Goal: Transaction & Acquisition: Book appointment/travel/reservation

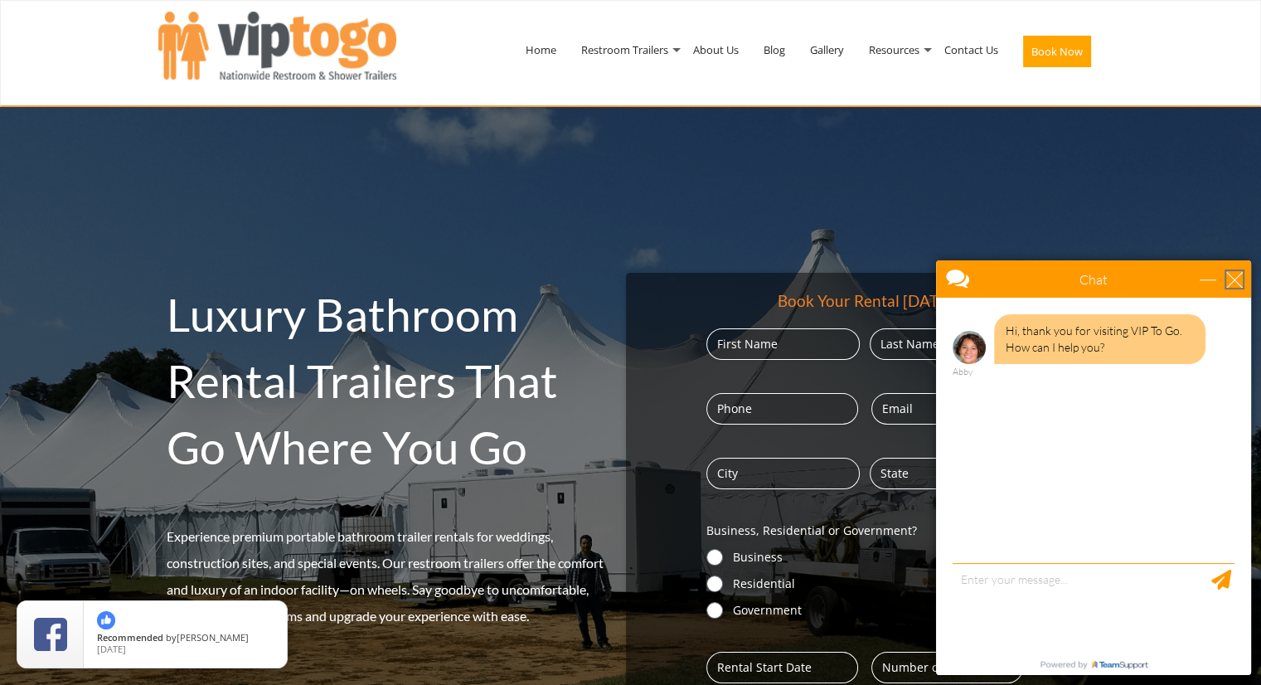
click at [1234, 272] on div "close" at bounding box center [1234, 279] width 17 height 17
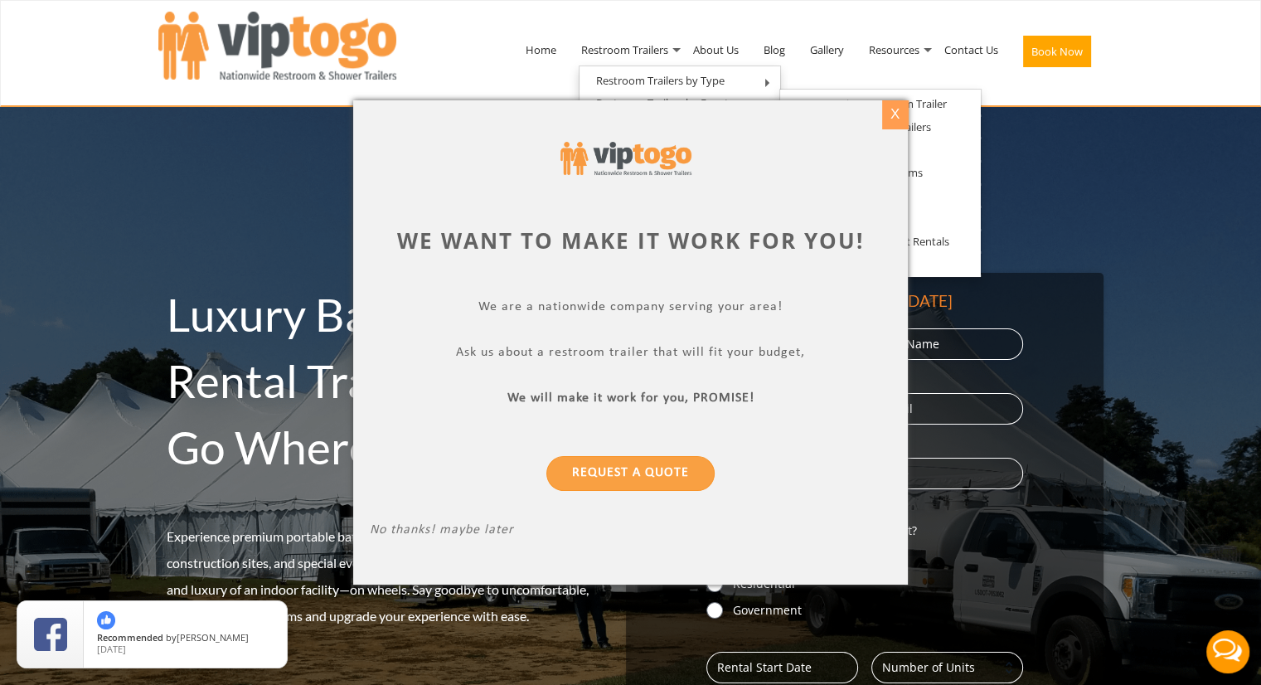
click at [900, 104] on div "X" at bounding box center [895, 114] width 26 height 28
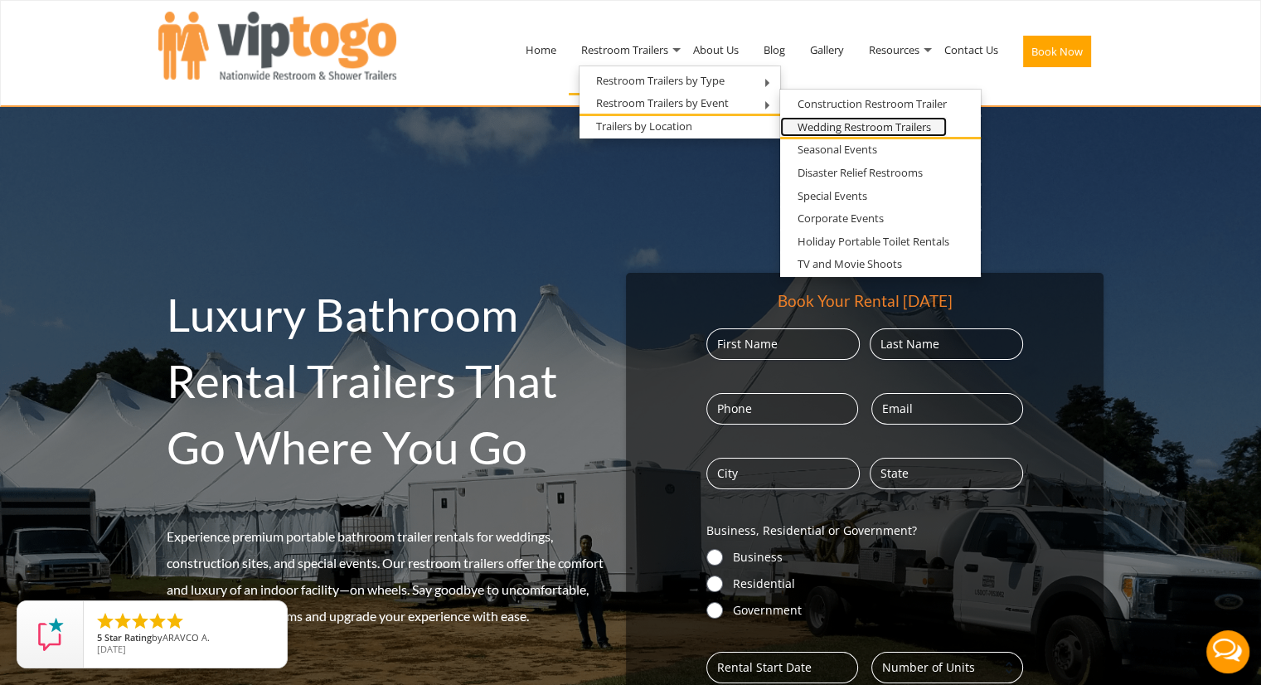
click at [802, 126] on link "Wedding Restroom Trailers" at bounding box center [863, 127] width 167 height 21
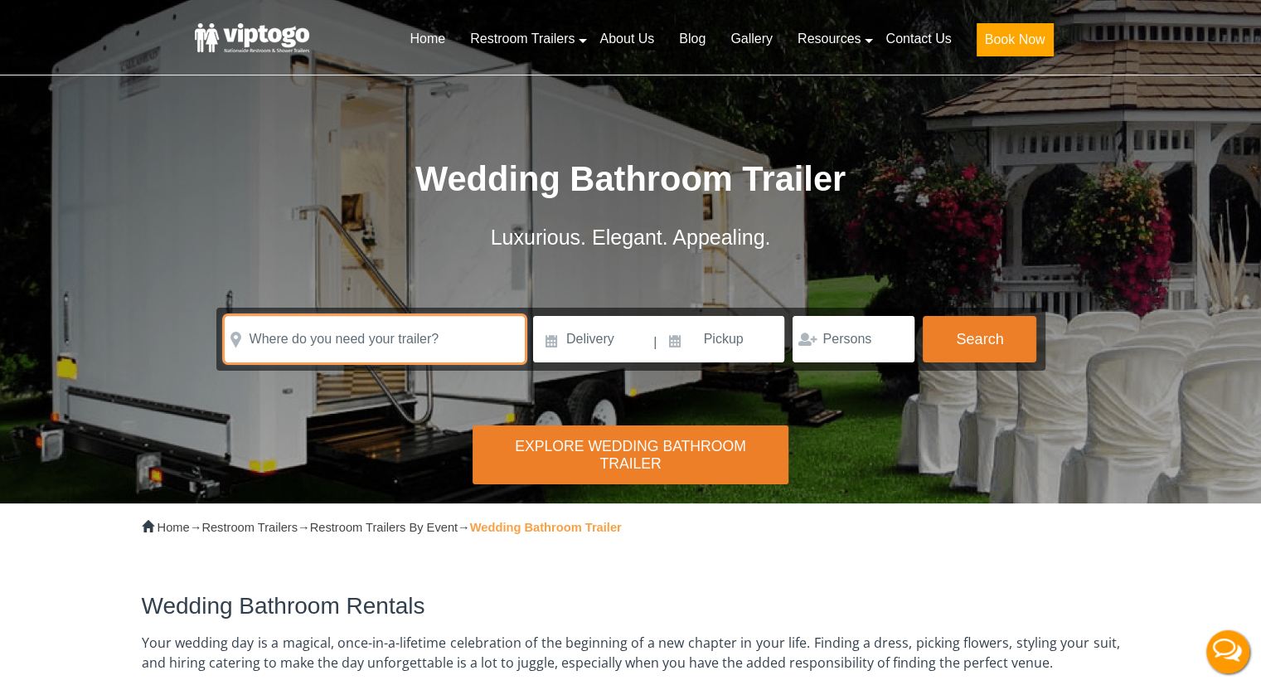
click at [460, 342] on input "text" at bounding box center [375, 339] width 300 height 46
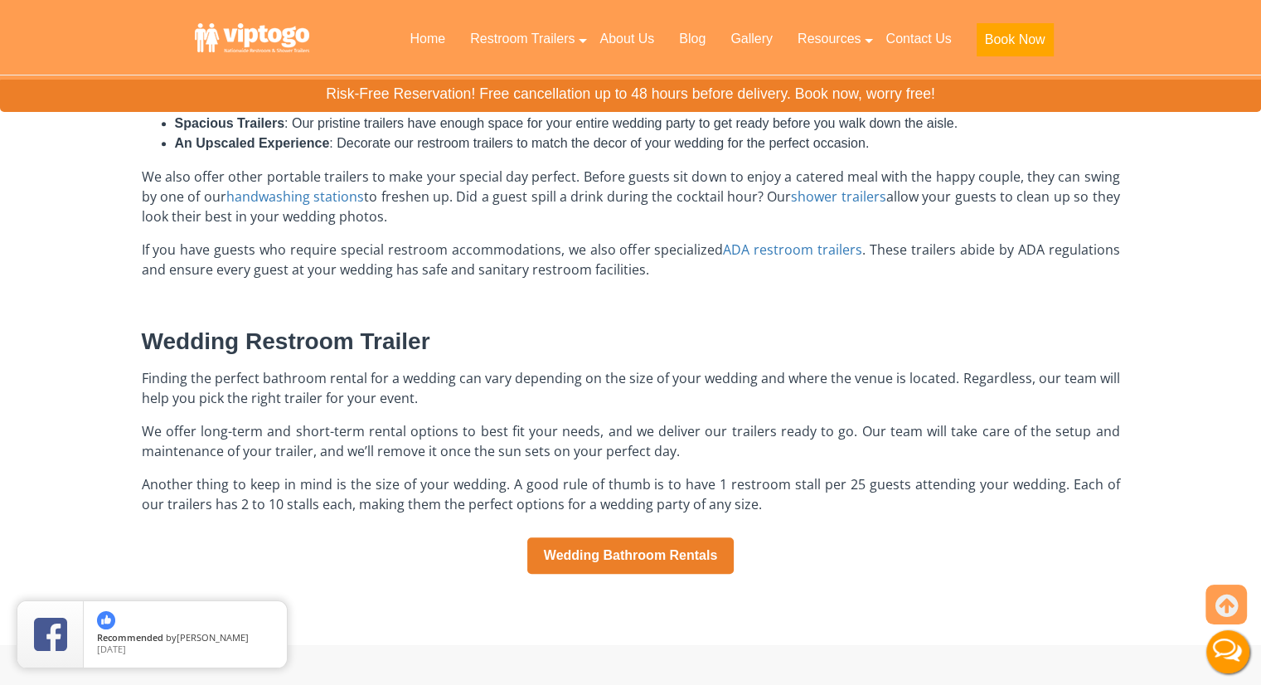
scroll to position [995, 0]
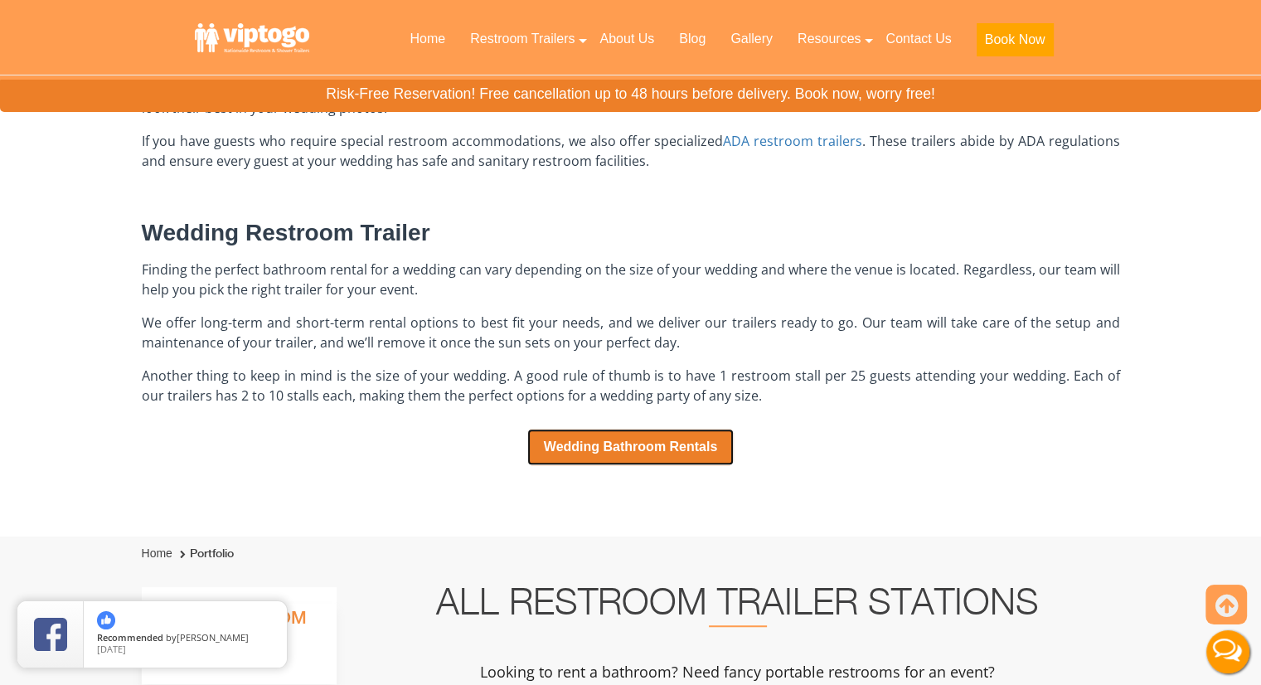
click at [623, 445] on link "Wedding Bathroom Rentals" at bounding box center [630, 447] width 207 height 36
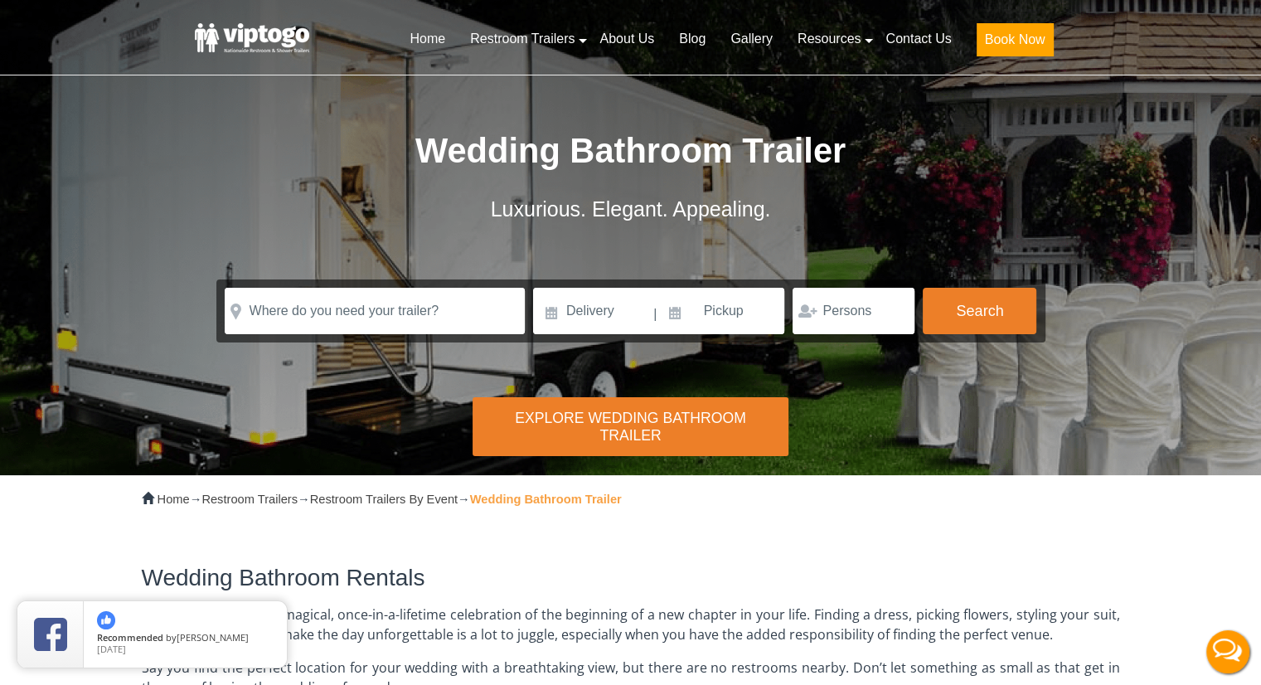
scroll to position [0, 0]
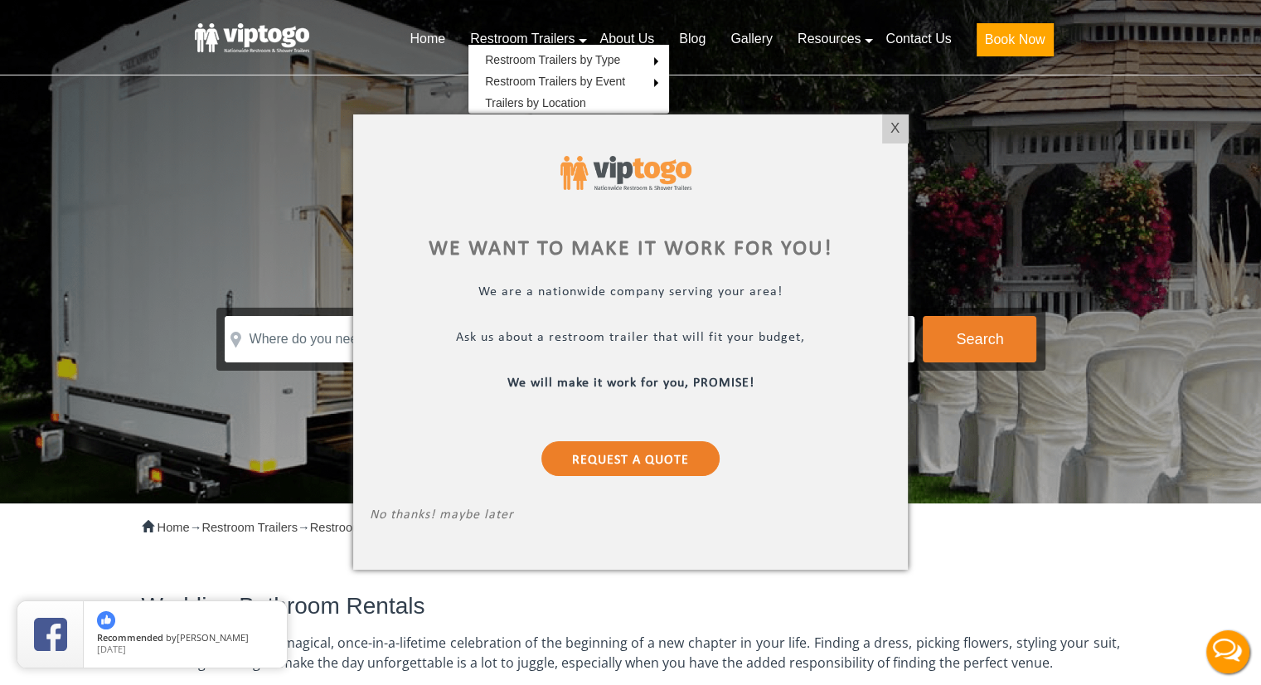
click at [890, 119] on div "X" at bounding box center [895, 128] width 26 height 28
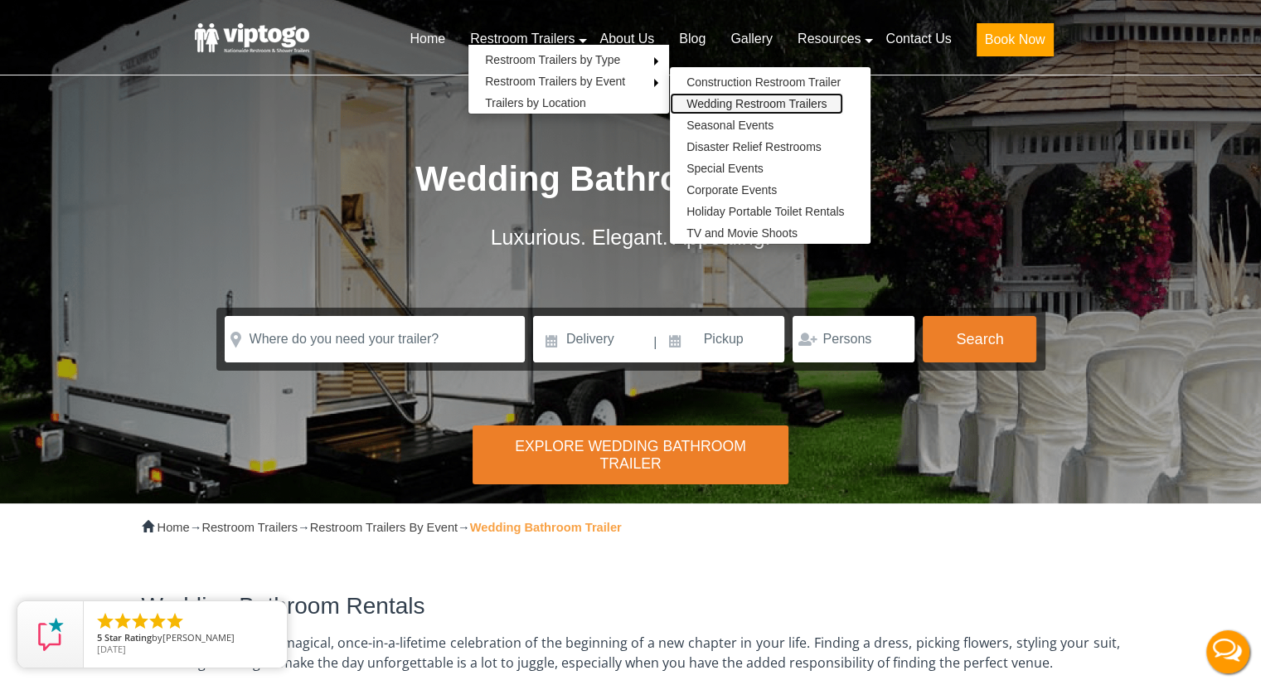
click at [715, 100] on link "Wedding Restroom Trailers" at bounding box center [756, 104] width 173 height 22
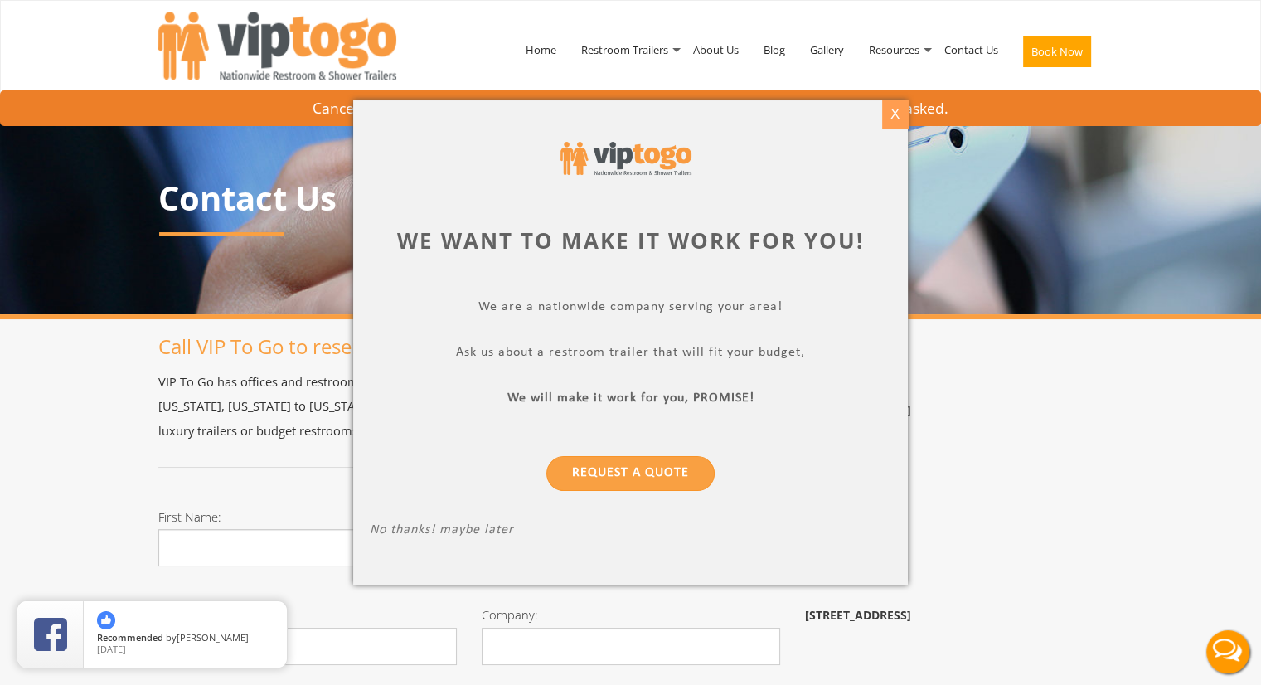
click at [894, 119] on div "X" at bounding box center [895, 114] width 26 height 28
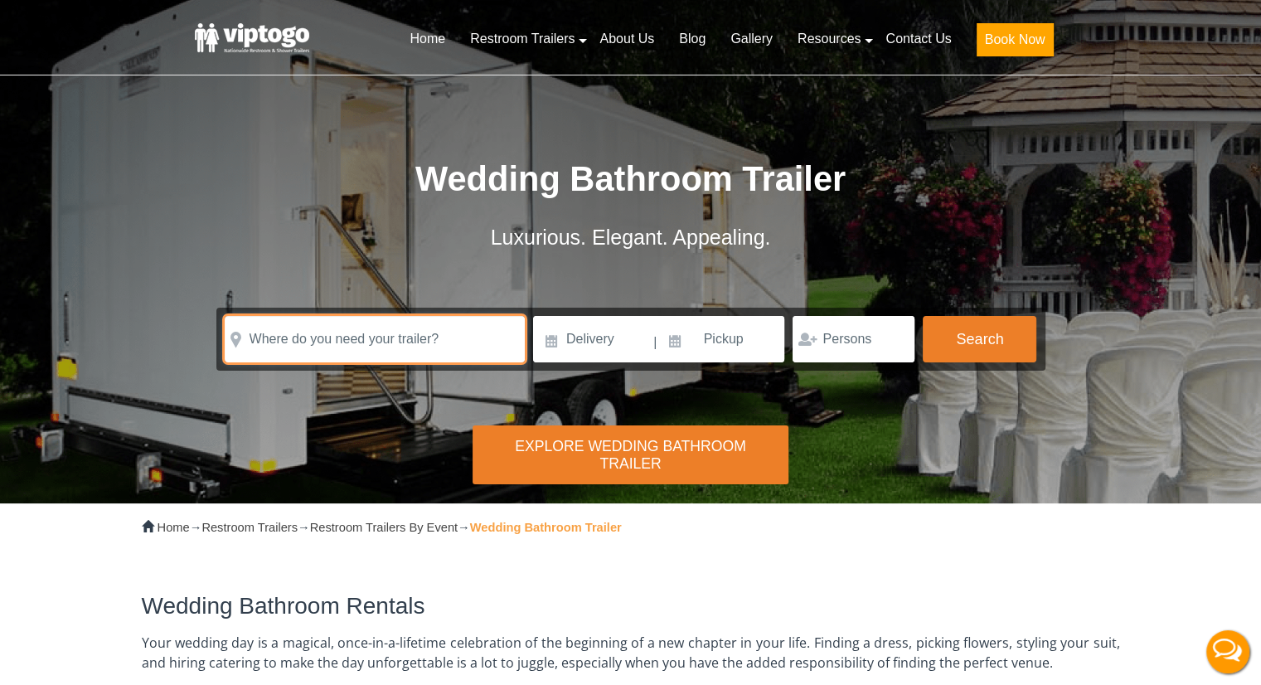
click at [410, 326] on input "text" at bounding box center [375, 339] width 300 height 46
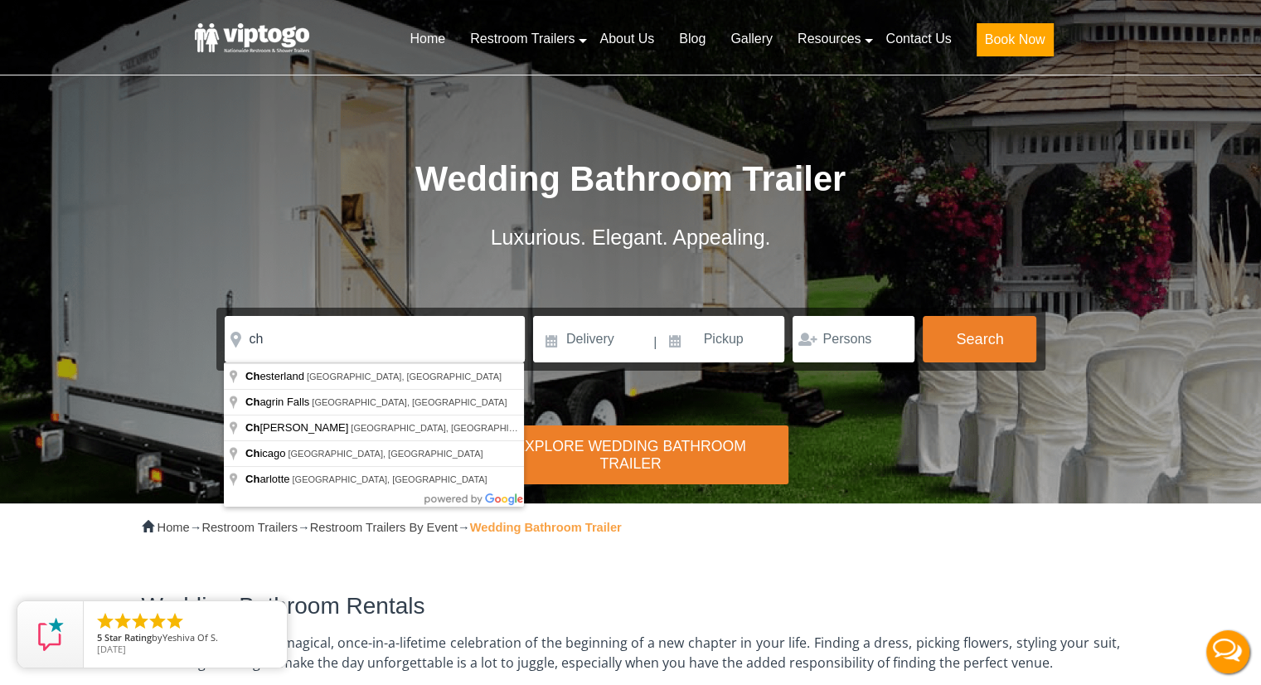
type input "Chesterland, OH, USA"
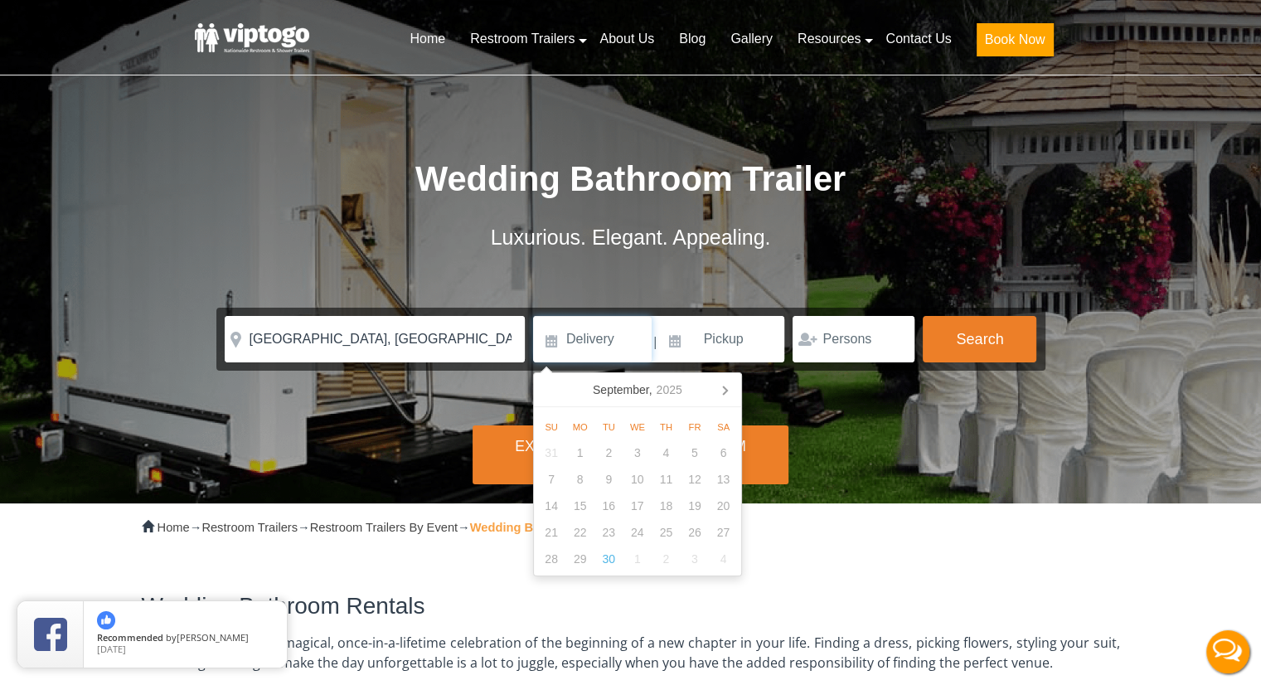
click at [598, 342] on input at bounding box center [592, 339] width 119 height 46
click at [725, 387] on icon at bounding box center [724, 389] width 27 height 27
click at [725, 387] on icon at bounding box center [725, 390] width 4 height 8
click at [724, 386] on icon at bounding box center [725, 390] width 4 height 8
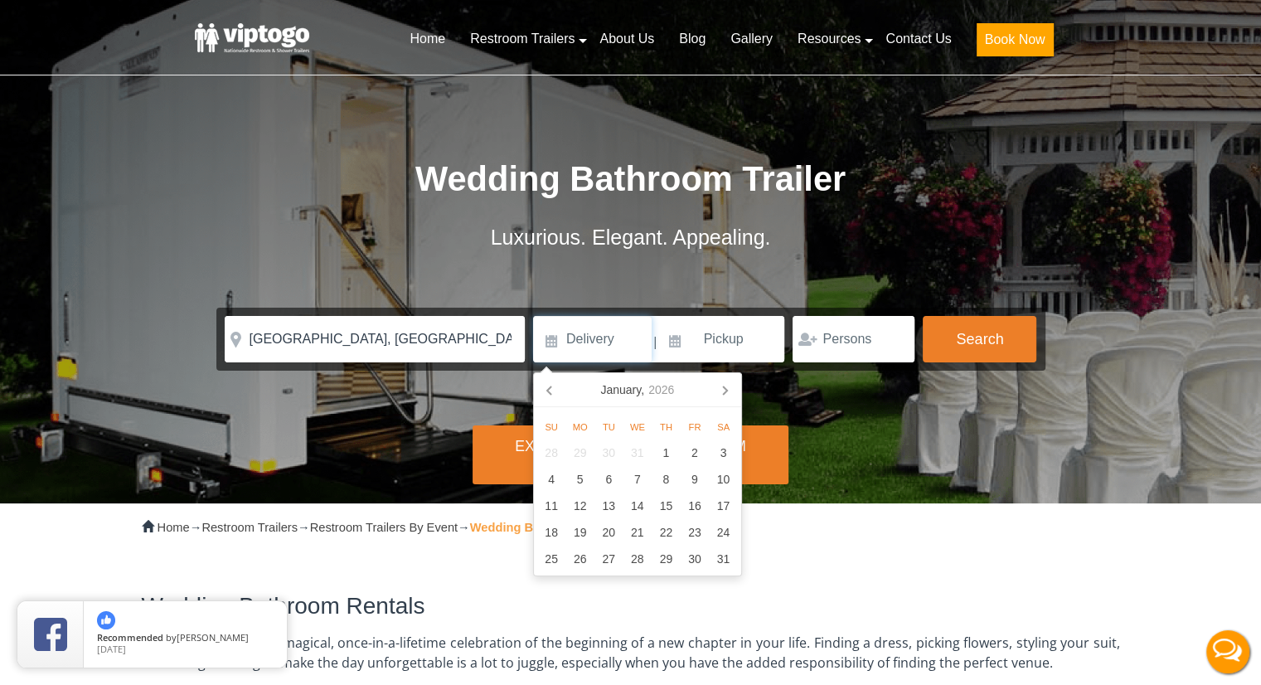
click at [724, 386] on icon at bounding box center [725, 390] width 4 height 8
click at [723, 386] on icon at bounding box center [725, 390] width 4 height 8
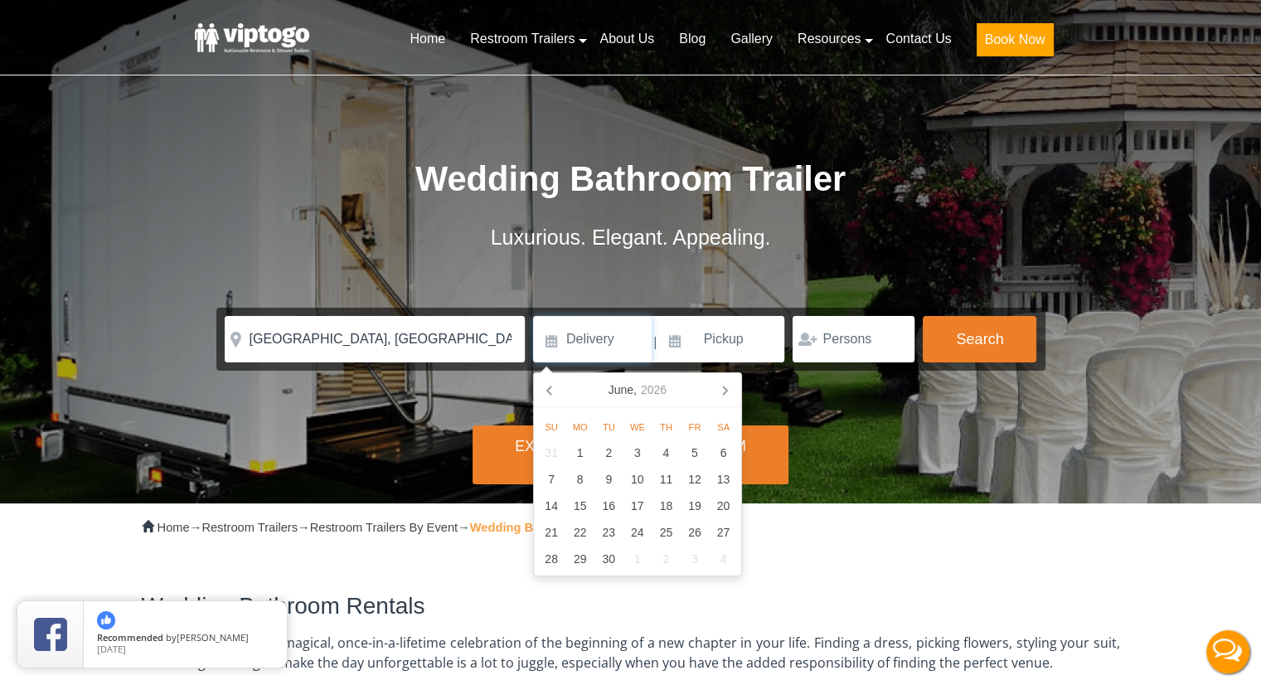
click at [723, 386] on icon at bounding box center [725, 390] width 4 height 8
click at [699, 555] on div "28" at bounding box center [695, 558] width 29 height 27
type input "08/28/2026"
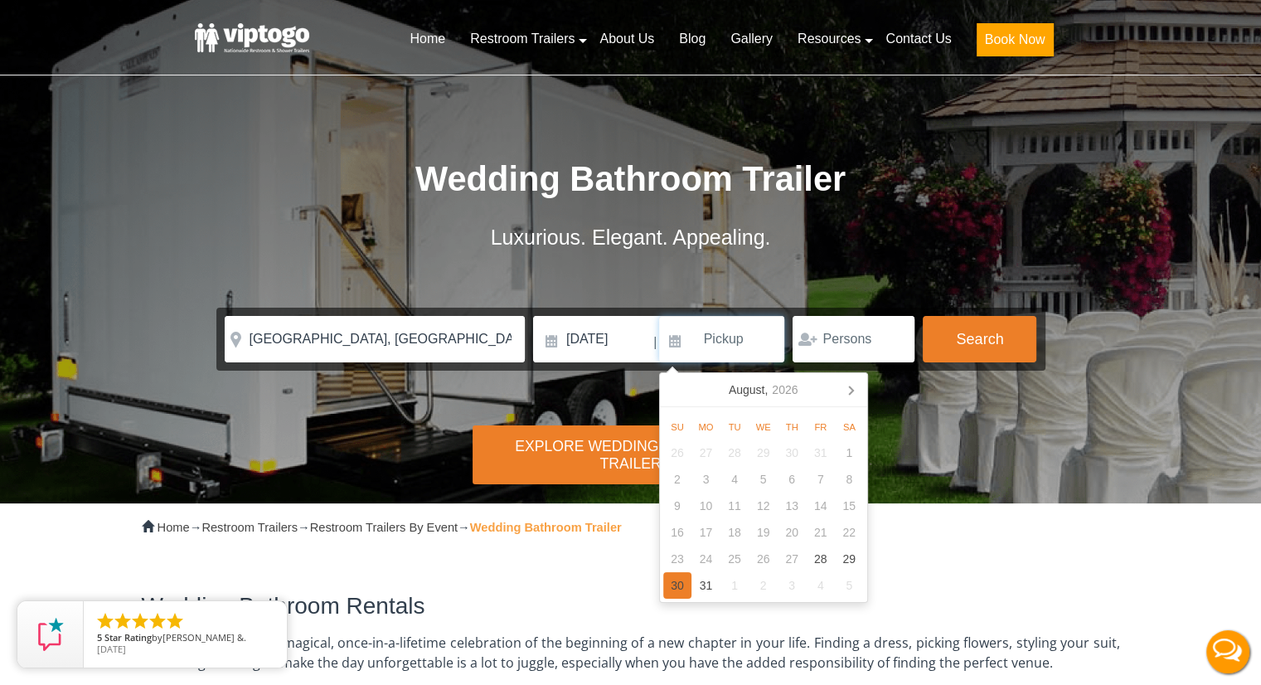
click at [681, 588] on div "30" at bounding box center [677, 585] width 29 height 27
type input "08/30/2026"
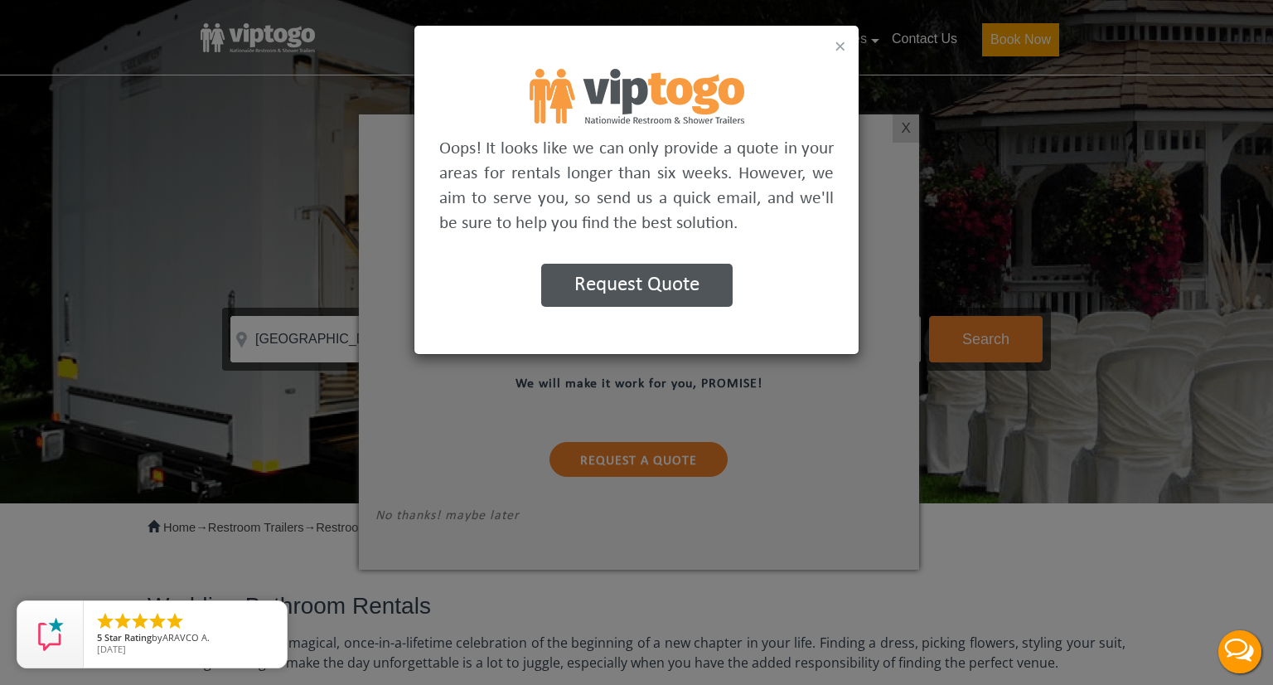
click at [836, 46] on button "×" at bounding box center [841, 46] width 12 height 20
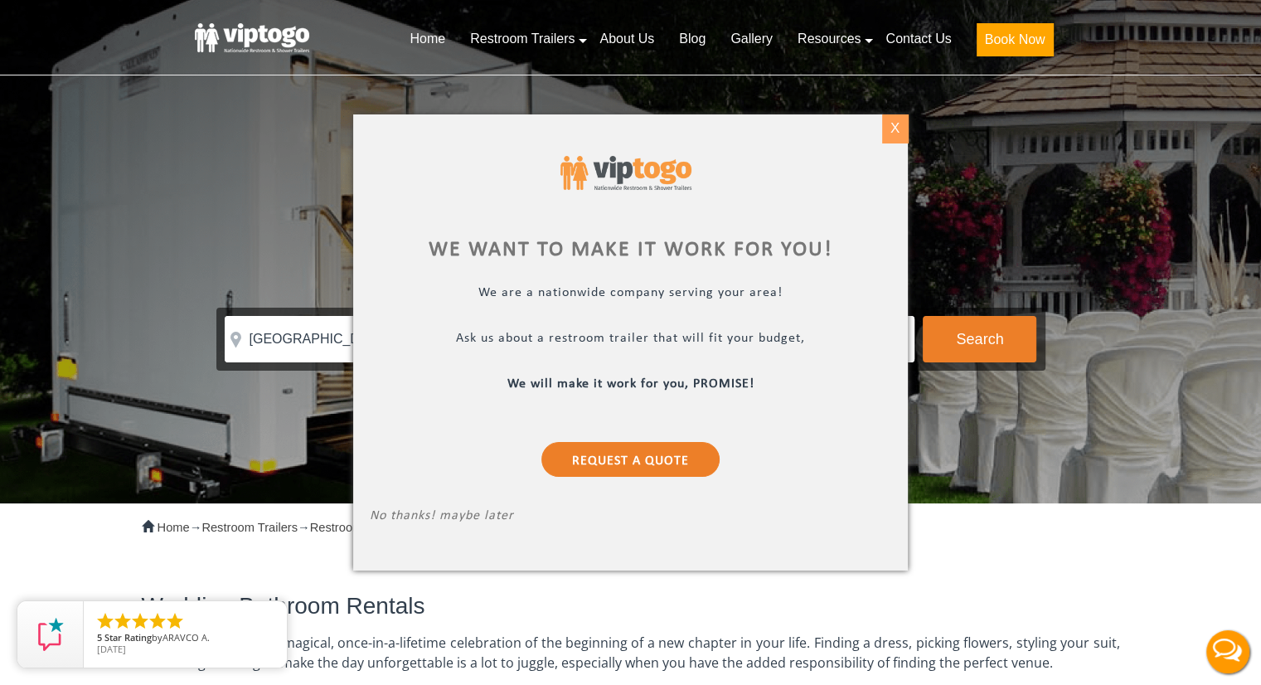
click at [890, 120] on div "X" at bounding box center [895, 128] width 26 height 28
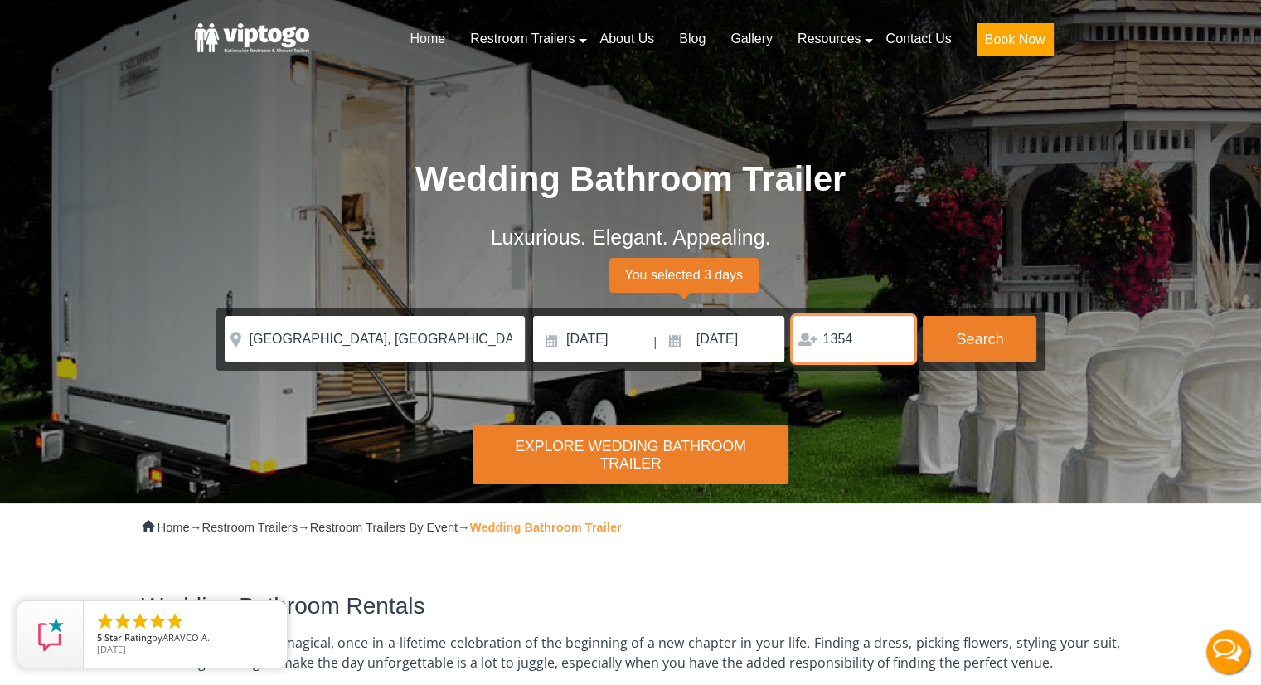
click at [860, 336] on input "1354" at bounding box center [853, 339] width 122 height 46
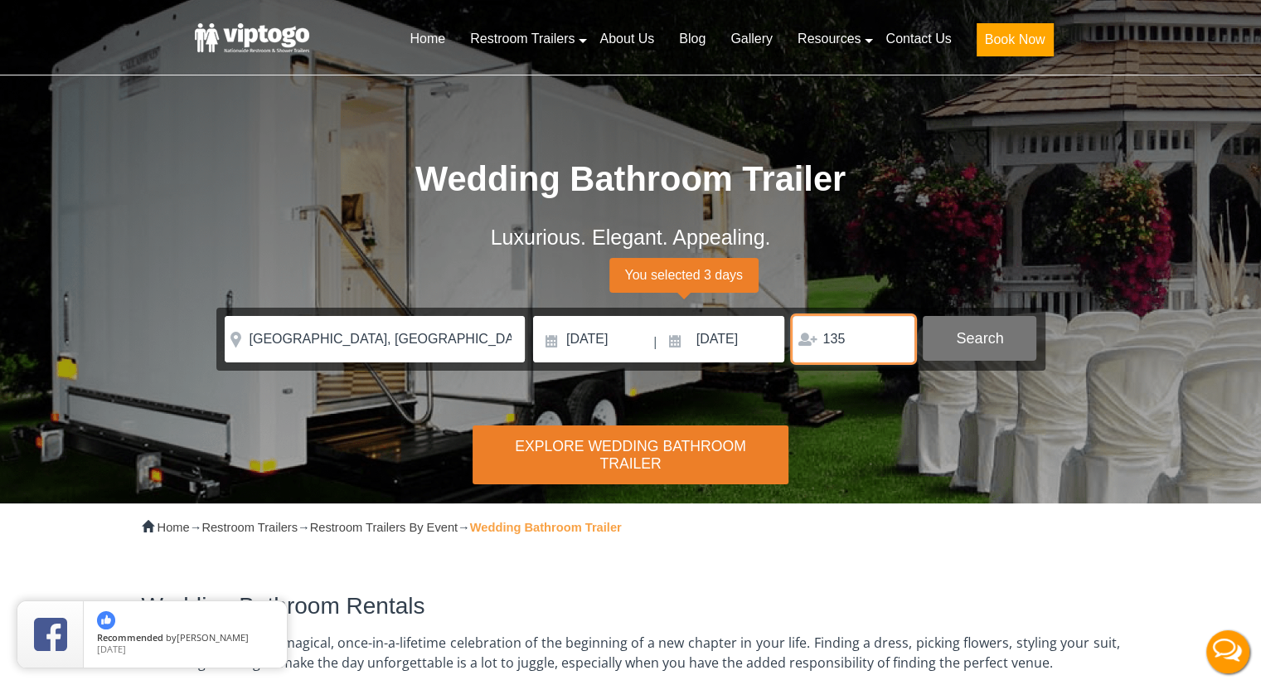
type input "135"
click at [988, 338] on button "Search" at bounding box center [980, 338] width 114 height 45
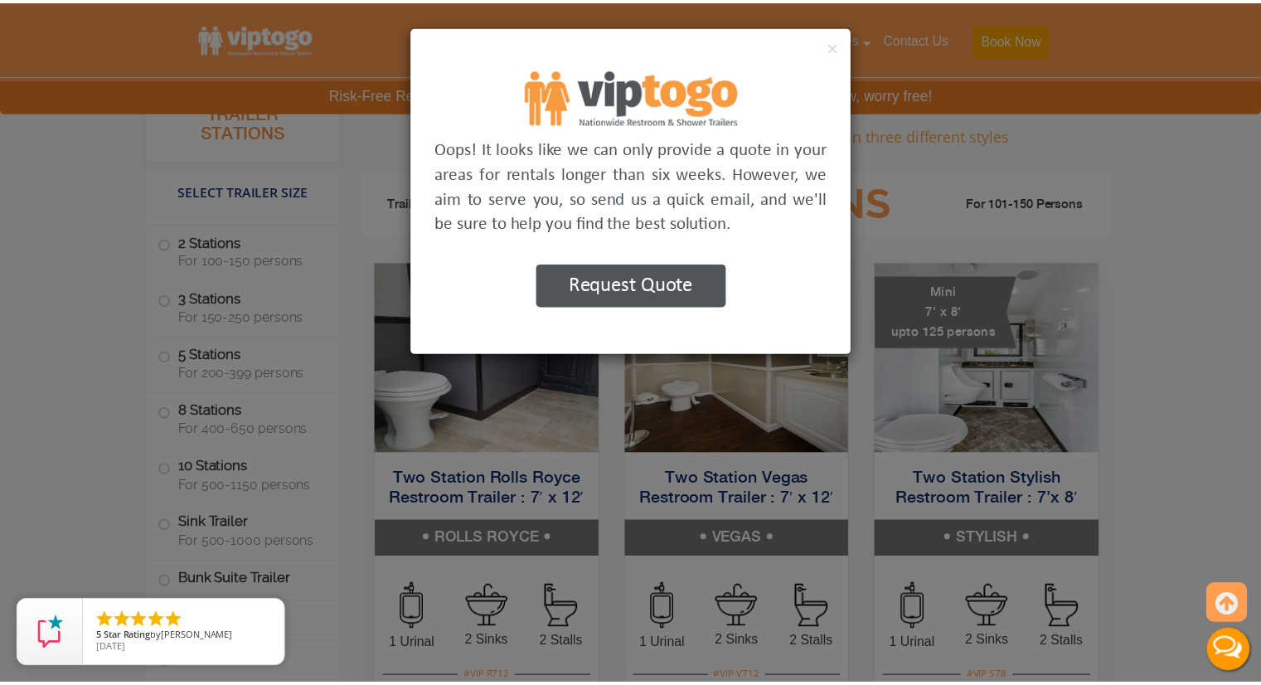
scroll to position [1581, 0]
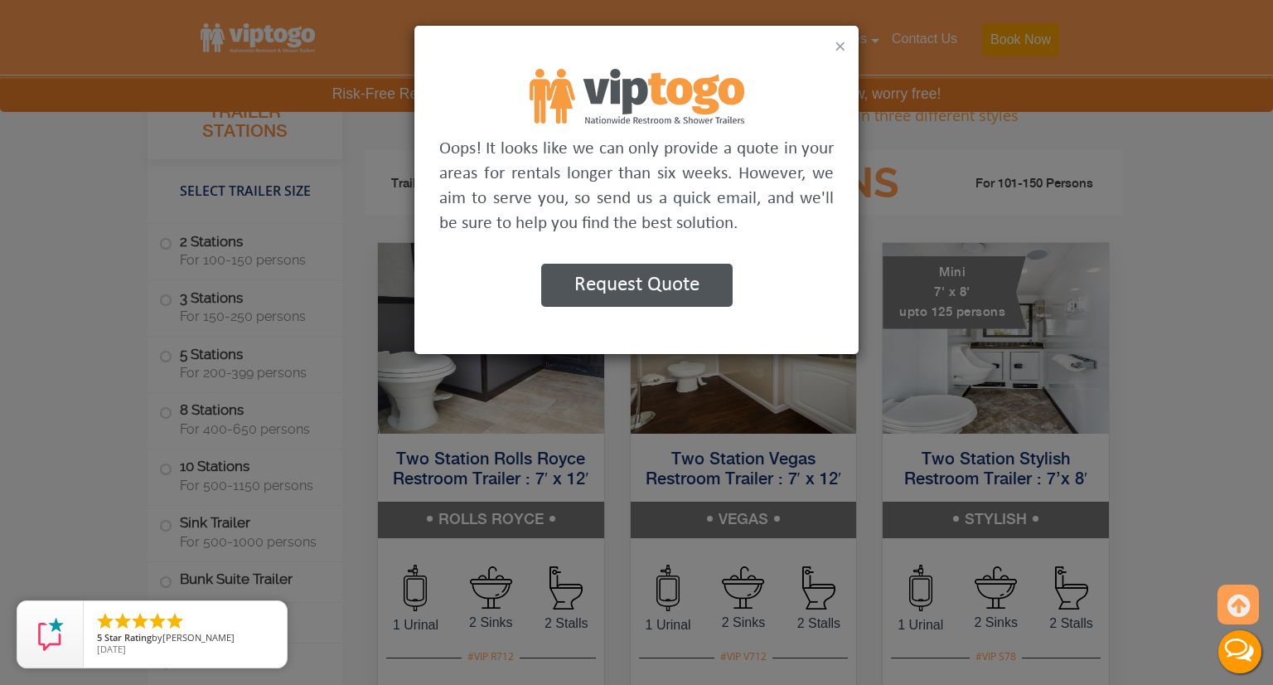
click at [841, 45] on button "×" at bounding box center [841, 46] width 12 height 20
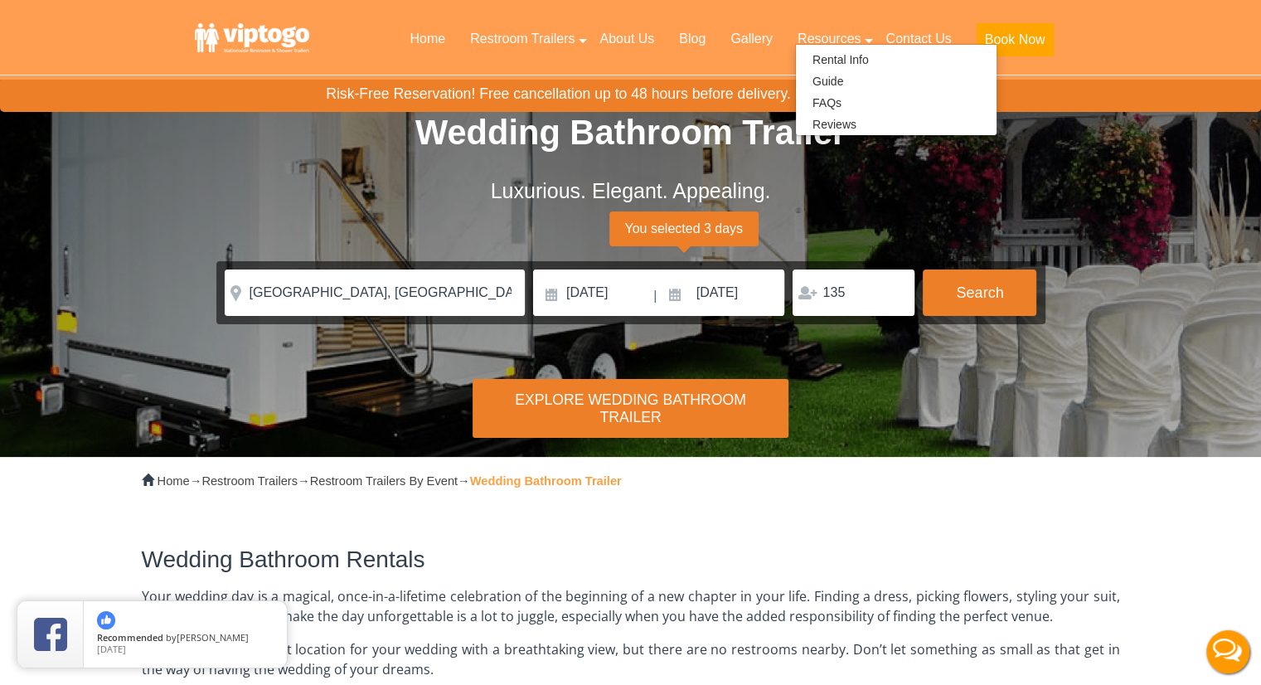
scroll to position [6, 0]
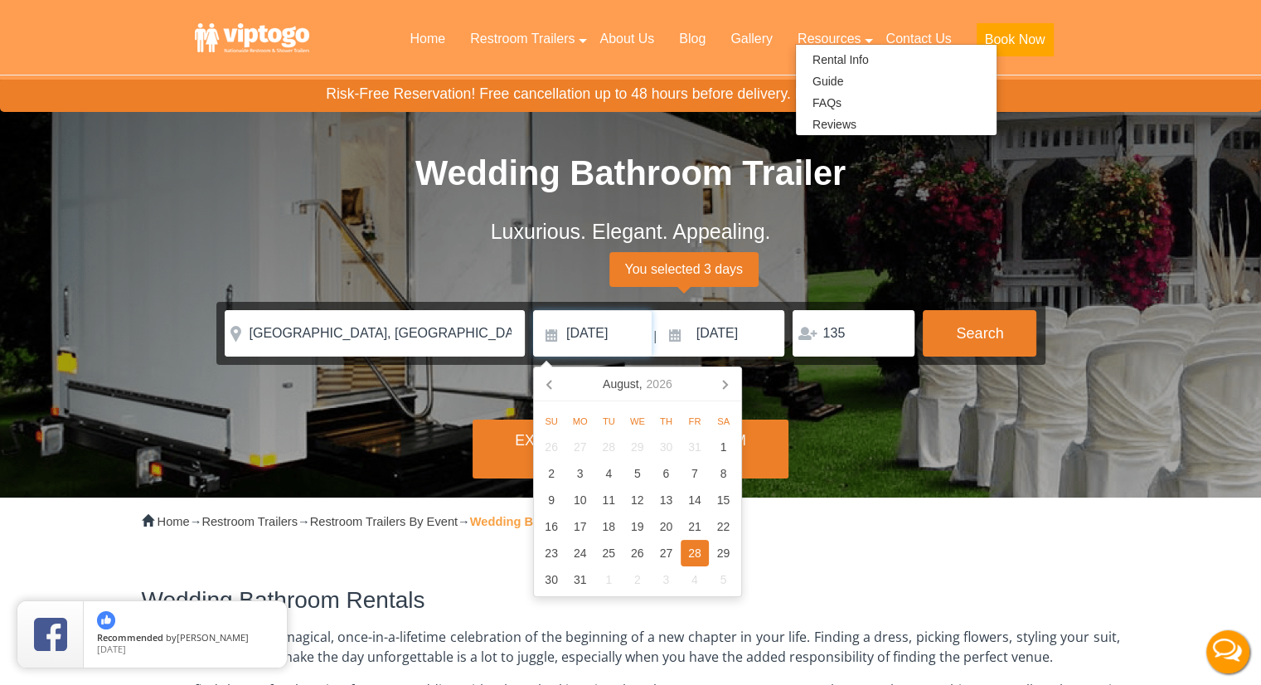
click at [613, 326] on input "08/28/2026" at bounding box center [592, 333] width 119 height 46
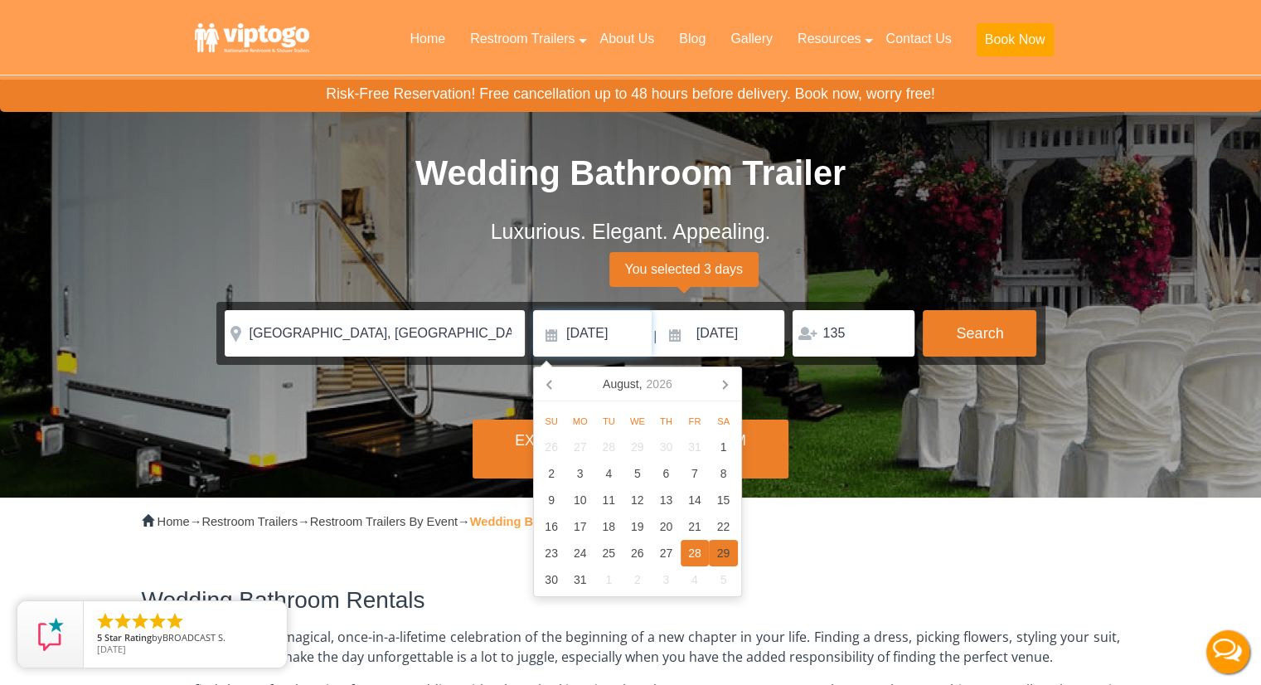
click at [726, 551] on div "29" at bounding box center [723, 553] width 29 height 27
type input "08/29/2026"
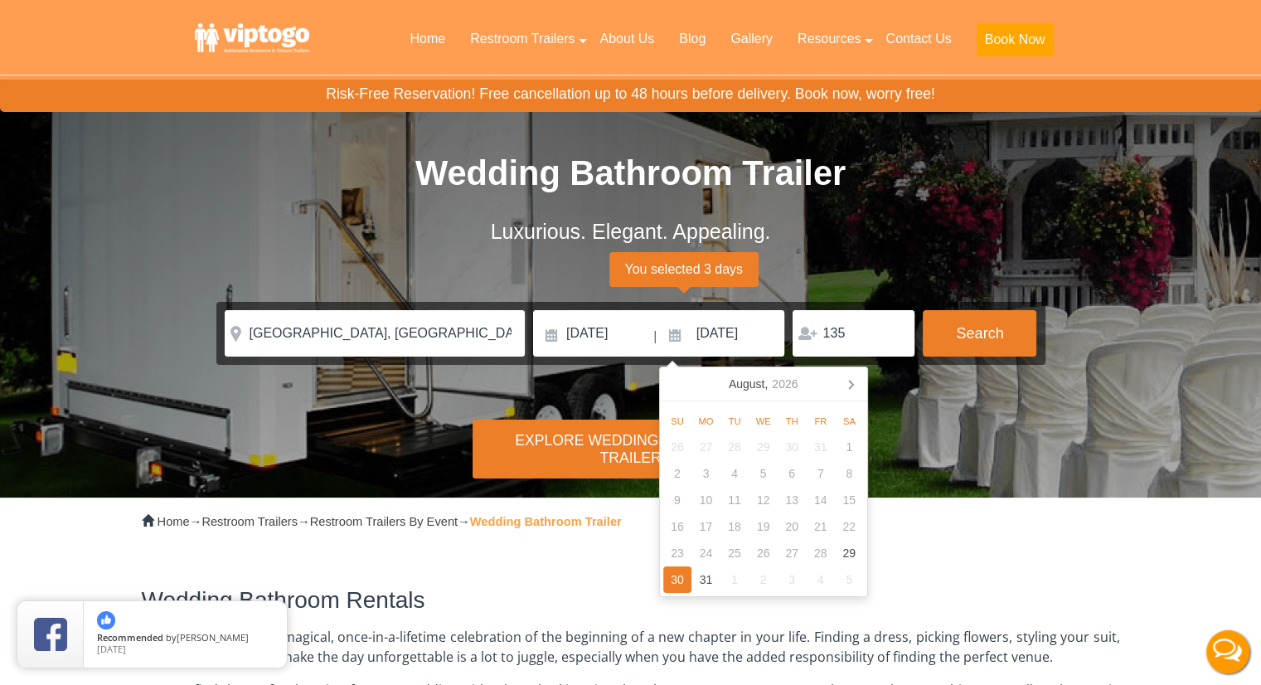
click at [1020, 409] on div "Risk-Free Reservation! Free cancellation up to 48 hours before delivery. Book n…" at bounding box center [630, 245] width 1261 height 503
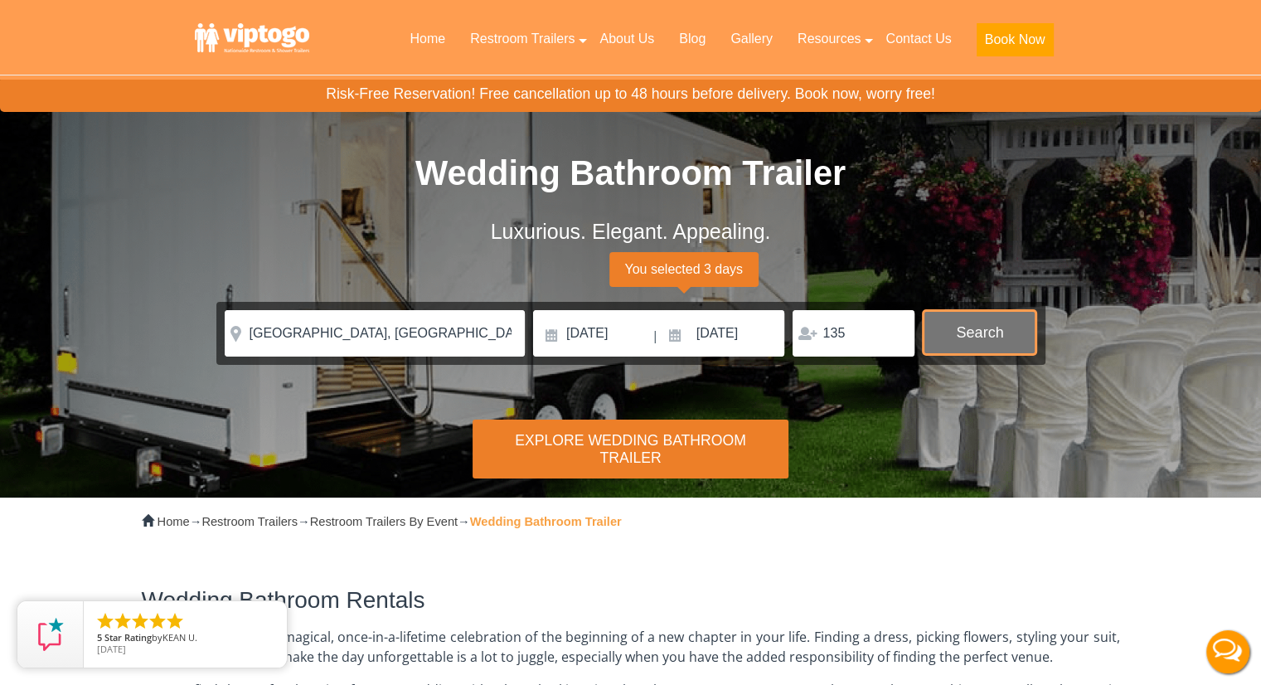
click at [958, 330] on button "Search" at bounding box center [980, 332] width 114 height 45
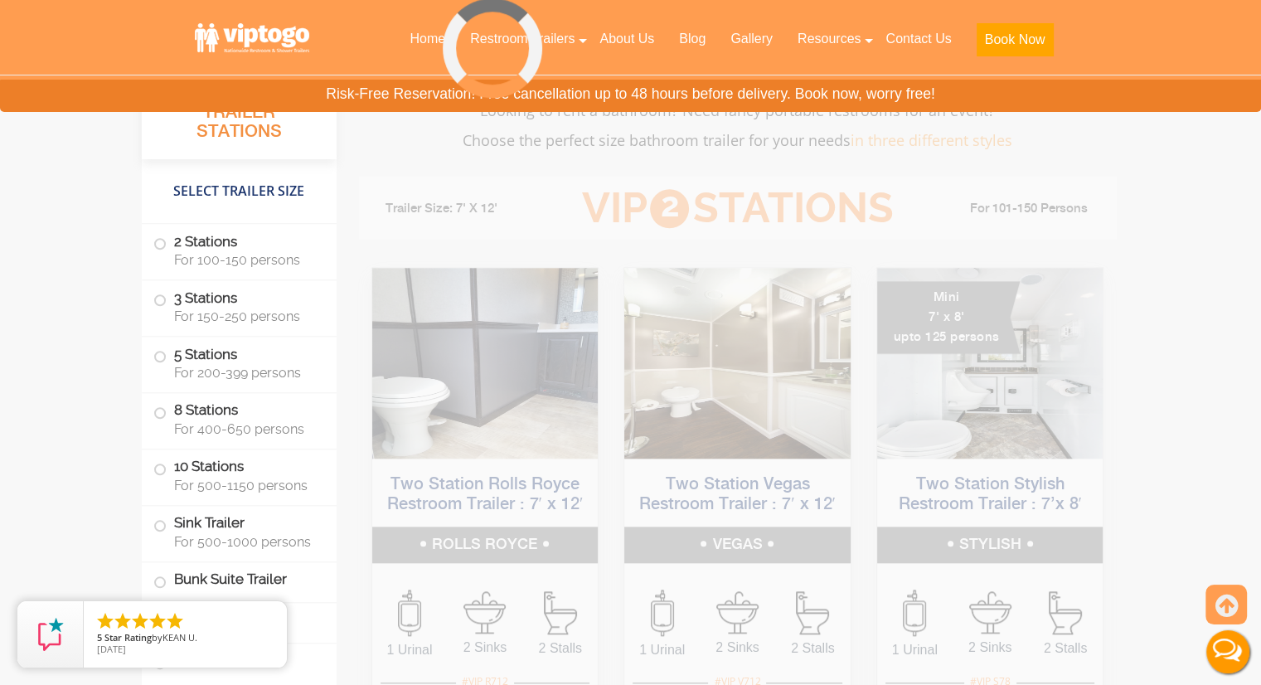
scroll to position [1581, 0]
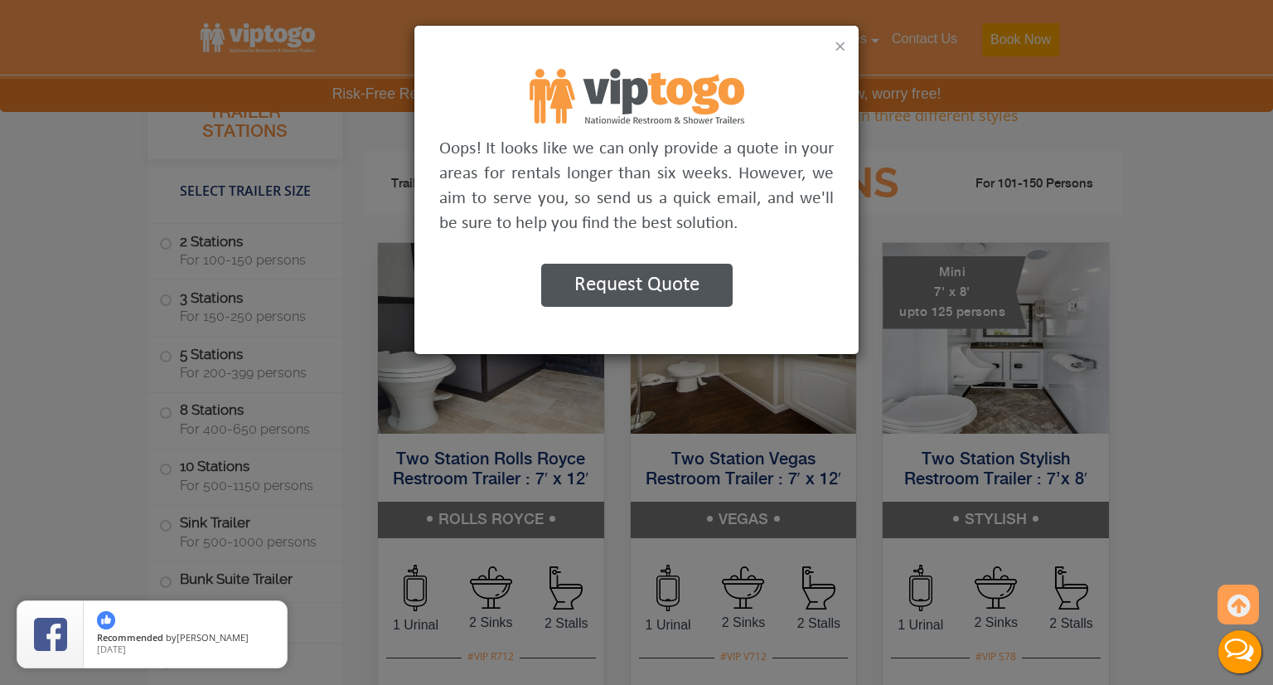
click at [841, 48] on button "×" at bounding box center [841, 46] width 12 height 20
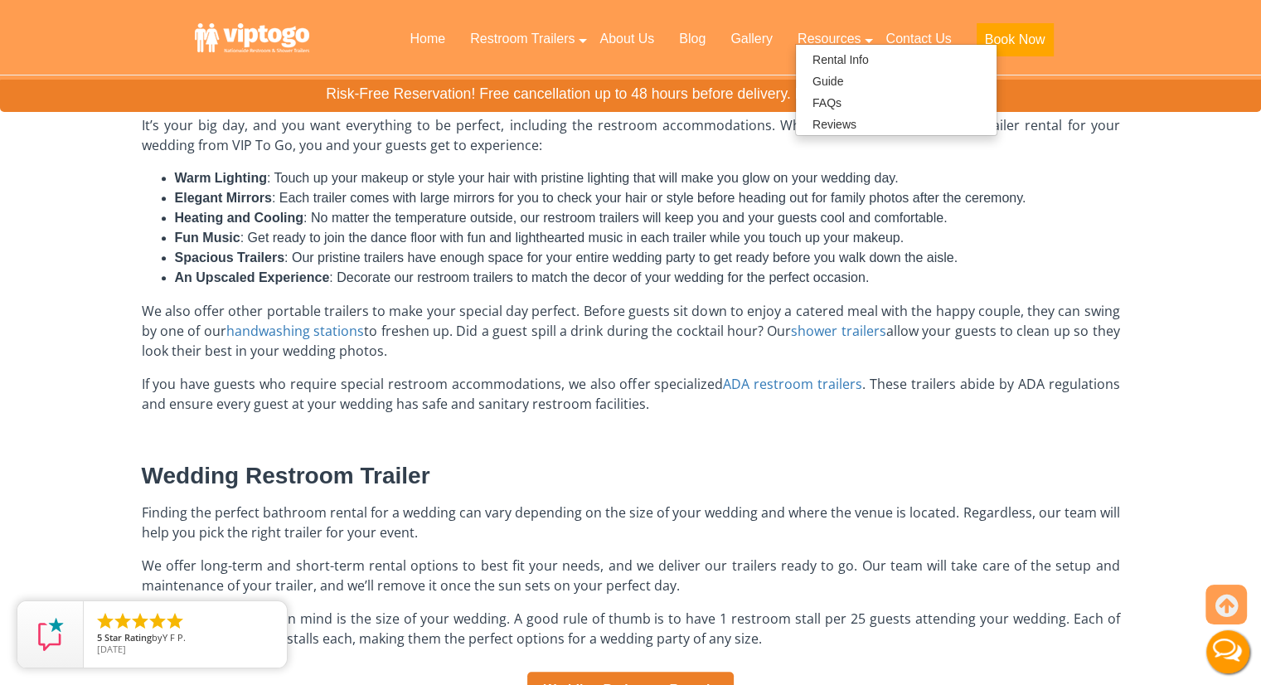
scroll to position [835, 0]
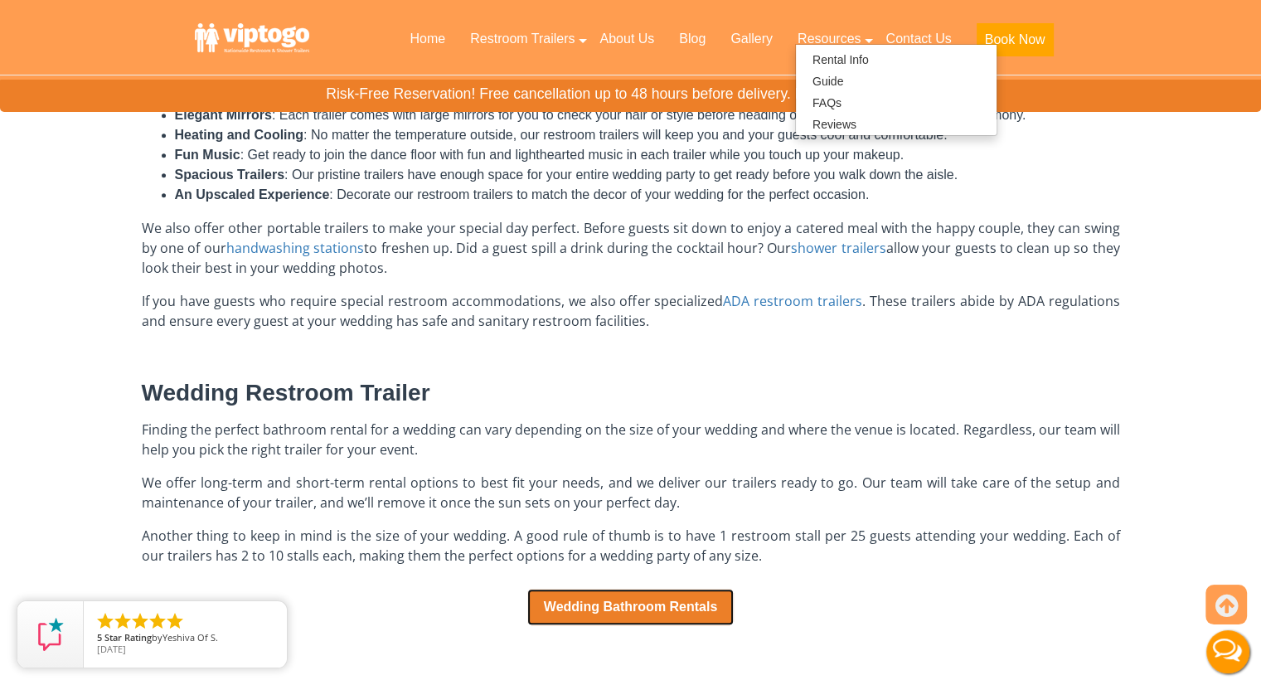
click at [620, 604] on link "Wedding Bathroom Rentals" at bounding box center [630, 607] width 207 height 36
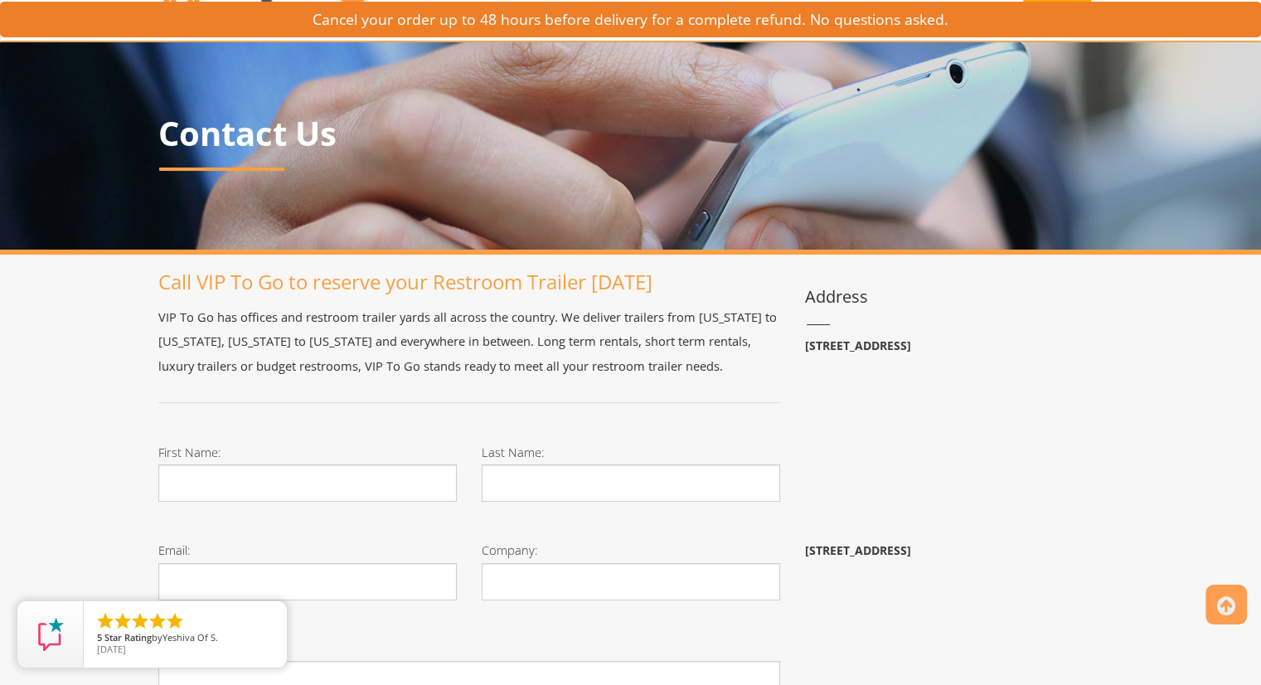
scroll to position [166, 0]
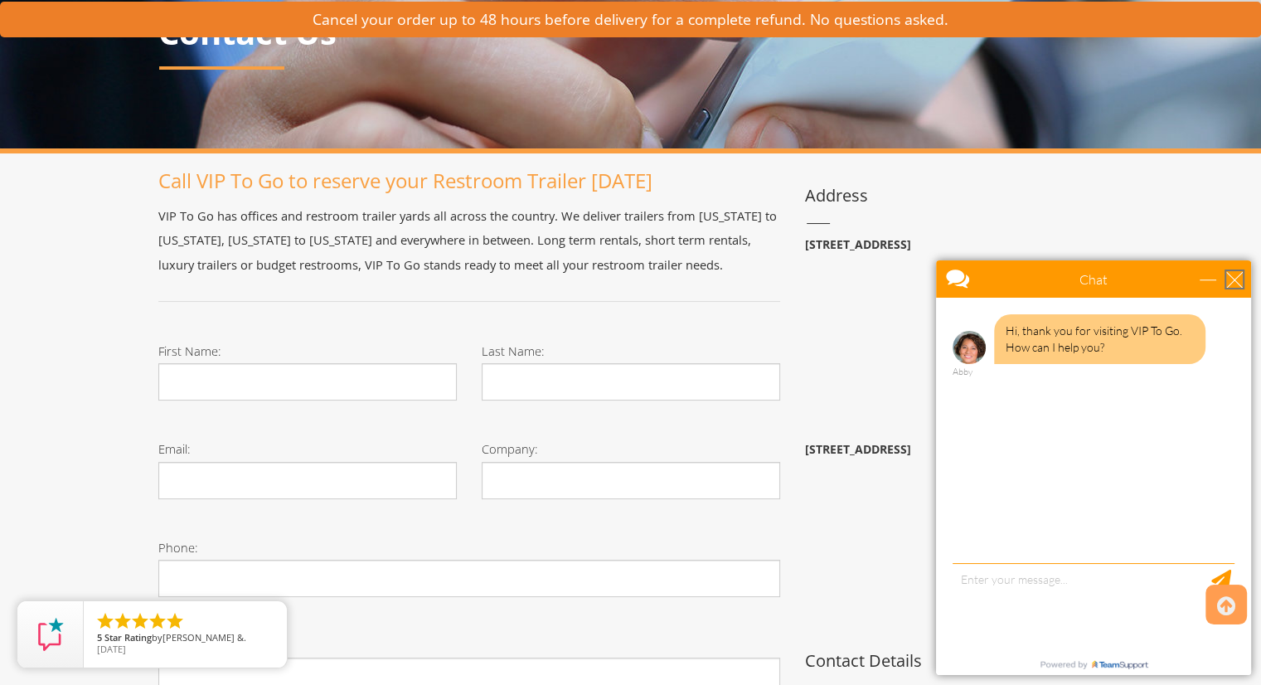
click at [1235, 274] on div "close" at bounding box center [1234, 279] width 17 height 17
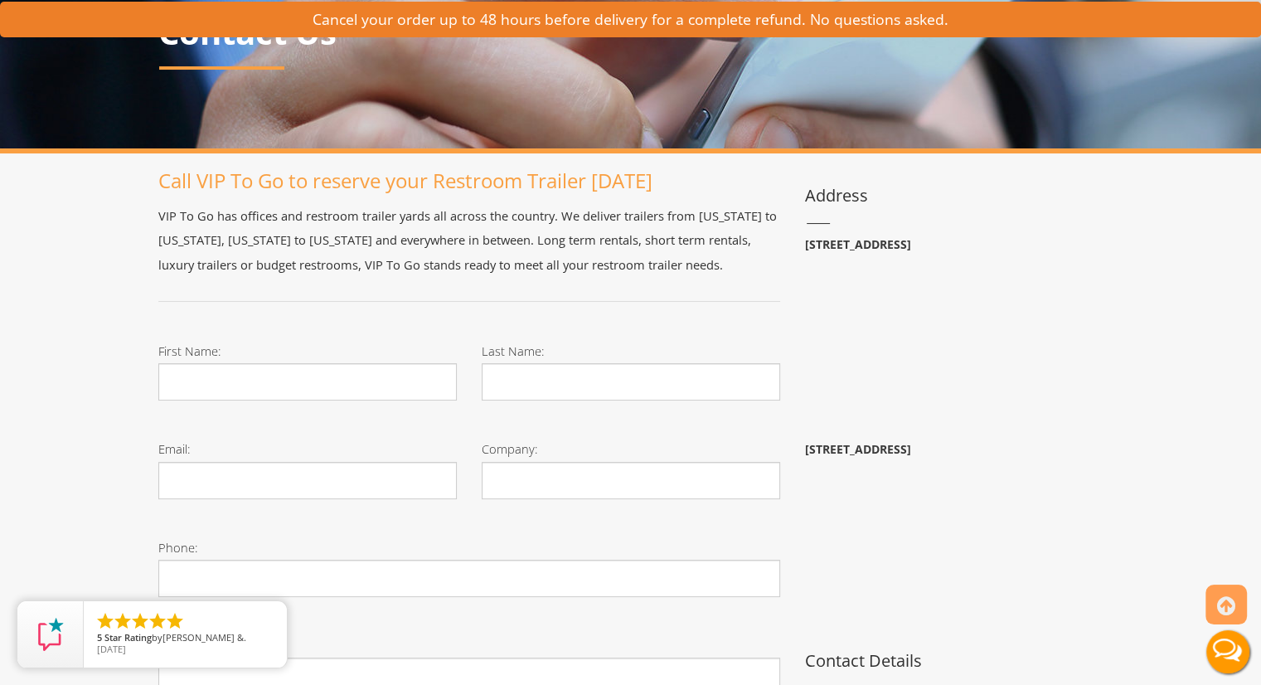
scroll to position [0, 0]
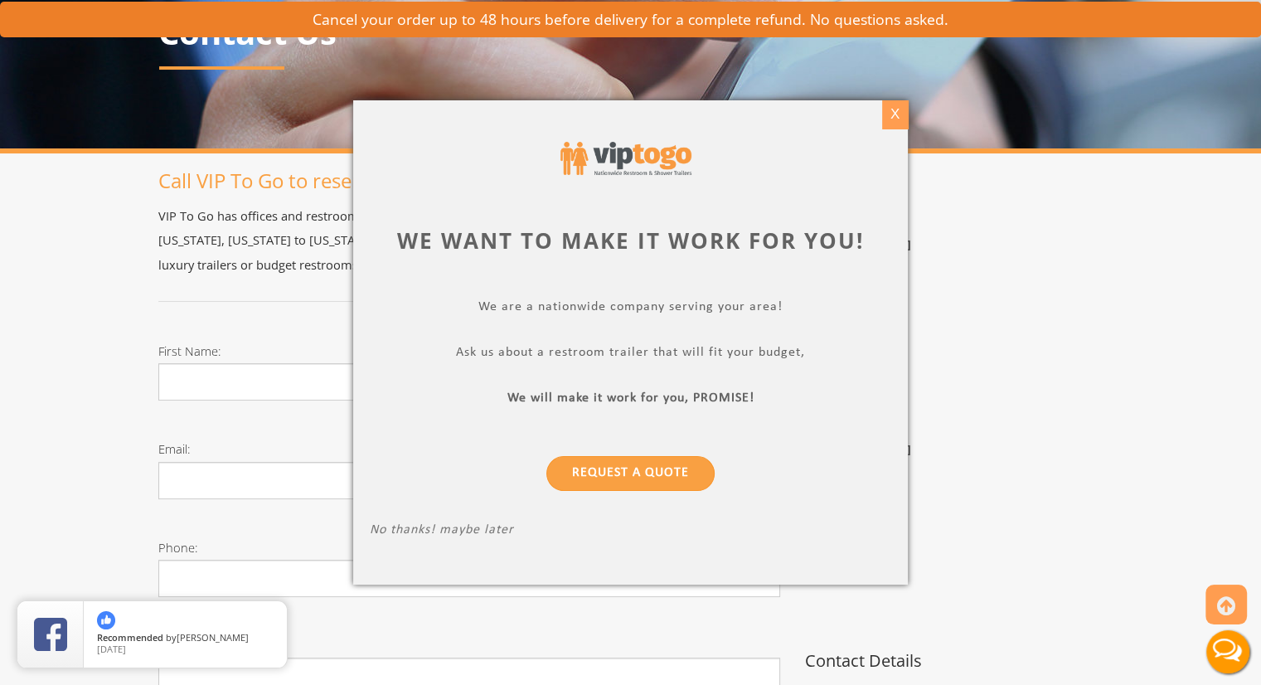
click at [895, 107] on div "X" at bounding box center [895, 114] width 26 height 28
